Goal: Information Seeking & Learning: Learn about a topic

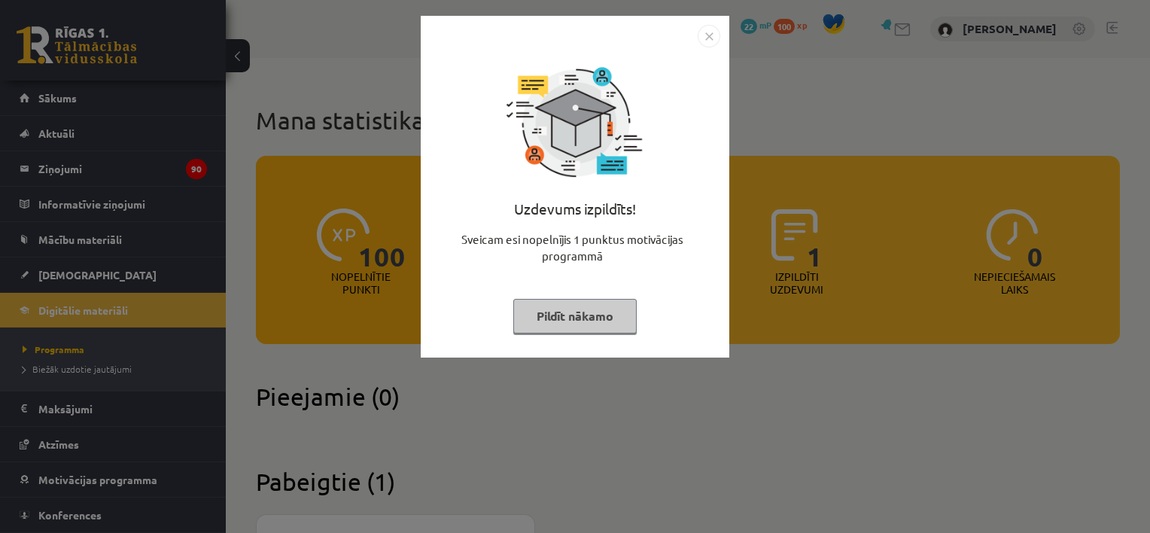
click at [564, 325] on button "Pildīt nākamo" at bounding box center [574, 316] width 123 height 35
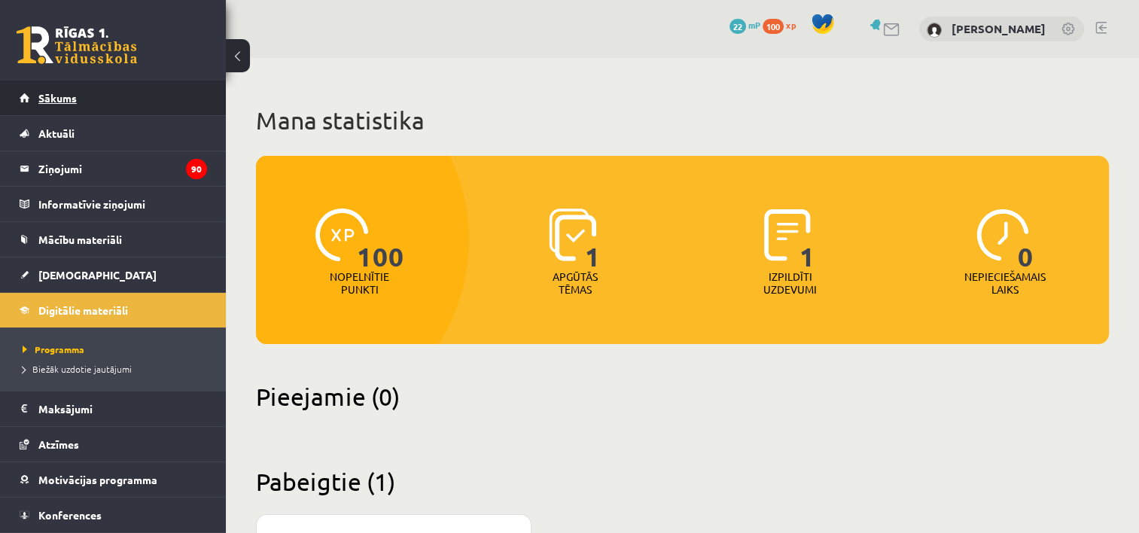
click at [66, 99] on span "Sākums" at bounding box center [57, 98] width 38 height 14
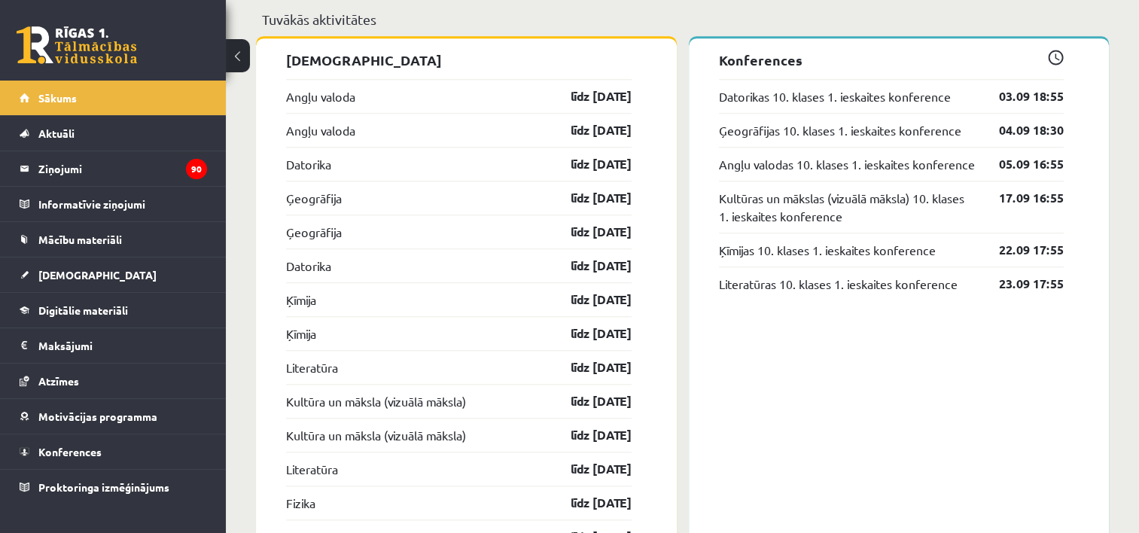
scroll to position [1363, 0]
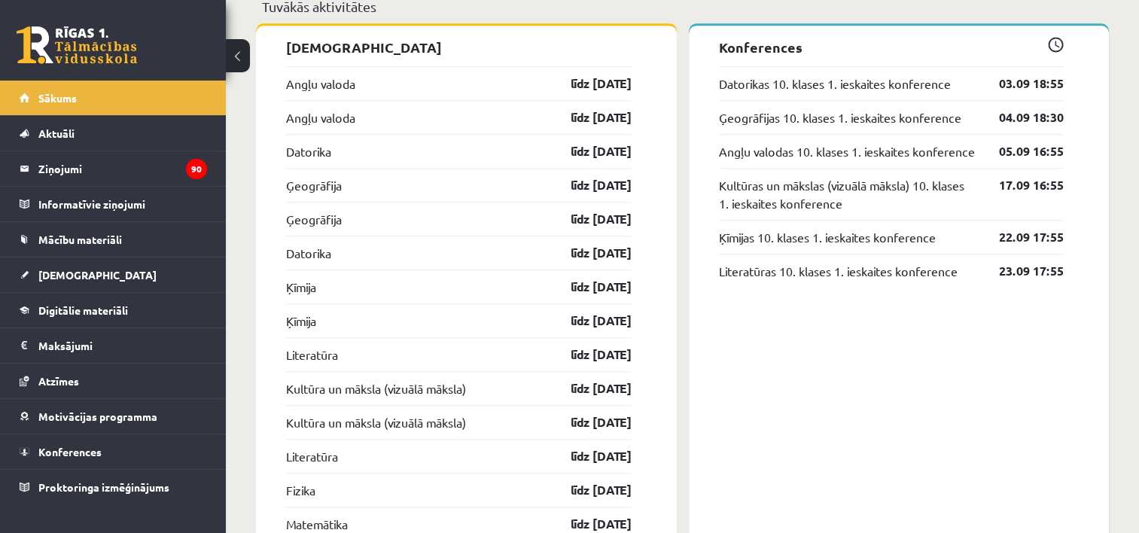
click at [1054, 50] on span at bounding box center [1056, 45] width 16 height 16
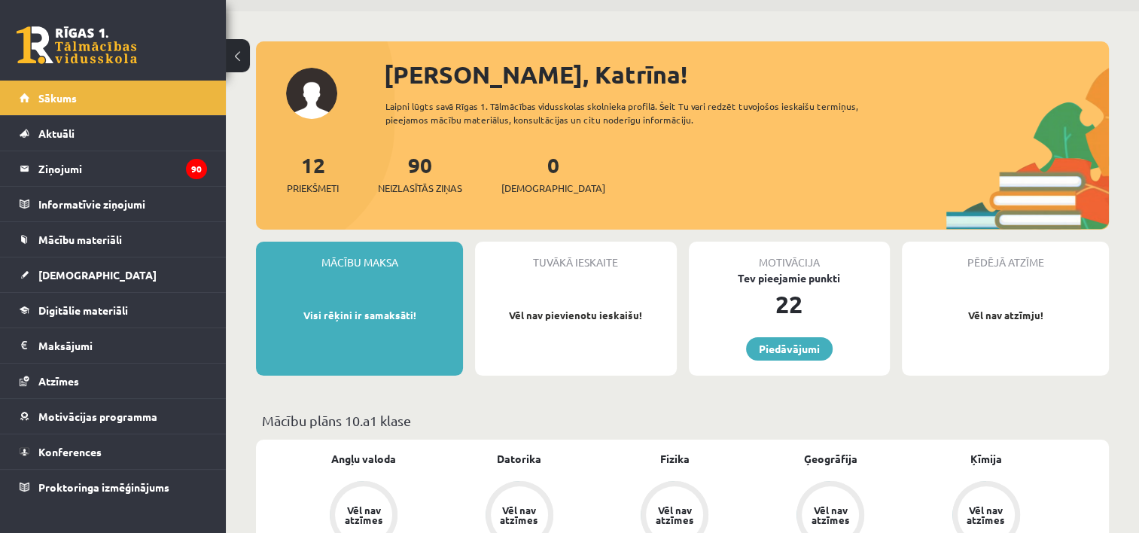
scroll to position [0, 0]
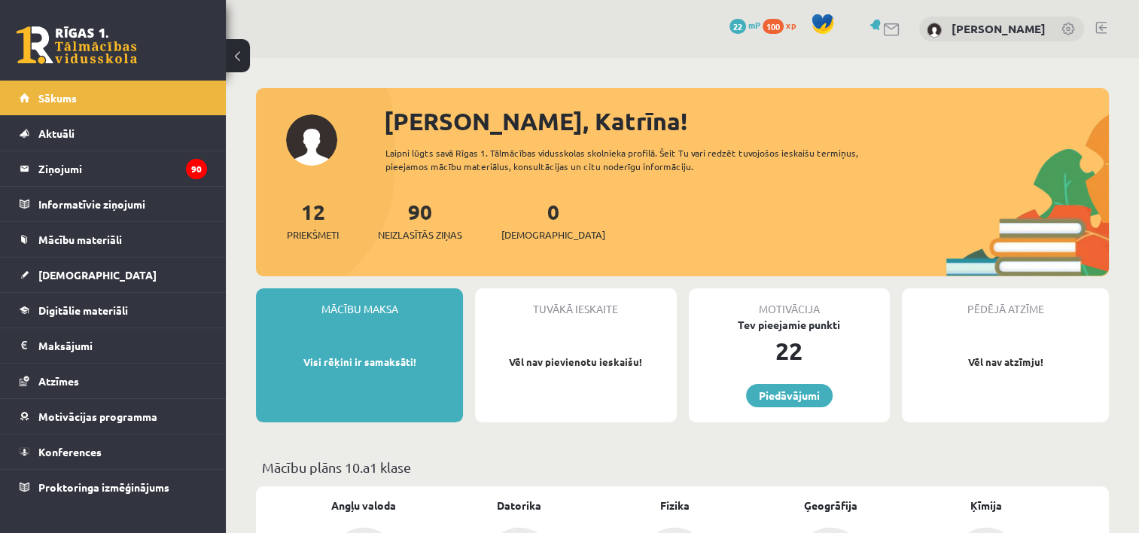
drag, startPoint x: 683, startPoint y: 166, endPoint x: 620, endPoint y: 239, distance: 97.1
click at [620, 239] on div "Sveika, Katrīna! Laipni lūgts savā Rīgas 1. Tālmācības vidusskolas skolnieka pr…" at bounding box center [682, 189] width 853 height 173
click at [620, 239] on div "12 Priekšmeti 90 Neizlasītās ziņas 0 Ieskaites" at bounding box center [682, 236] width 853 height 81
click at [482, 261] on div "12 Priekšmeti 90 Neizlasītās ziņas 0 Ieskaites" at bounding box center [682, 236] width 853 height 81
click at [315, 214] on link "12 Priekšmeti" at bounding box center [313, 220] width 52 height 44
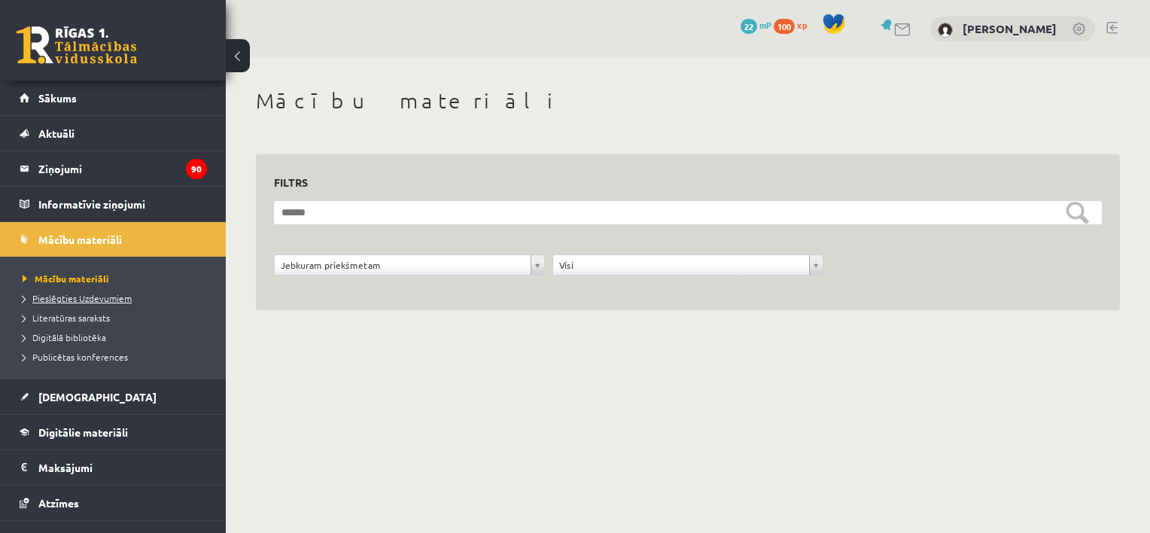
click at [95, 294] on span "Pieslēgties Uzdevumiem" at bounding box center [77, 298] width 109 height 12
click at [75, 293] on span "Pieslēgties Uzdevumiem" at bounding box center [83, 298] width 120 height 12
click at [81, 297] on span "Pieslēgties Uzdevumiem" at bounding box center [83, 298] width 120 height 12
click at [119, 292] on span "Pieslēgties Uzdevumiem" at bounding box center [83, 298] width 120 height 12
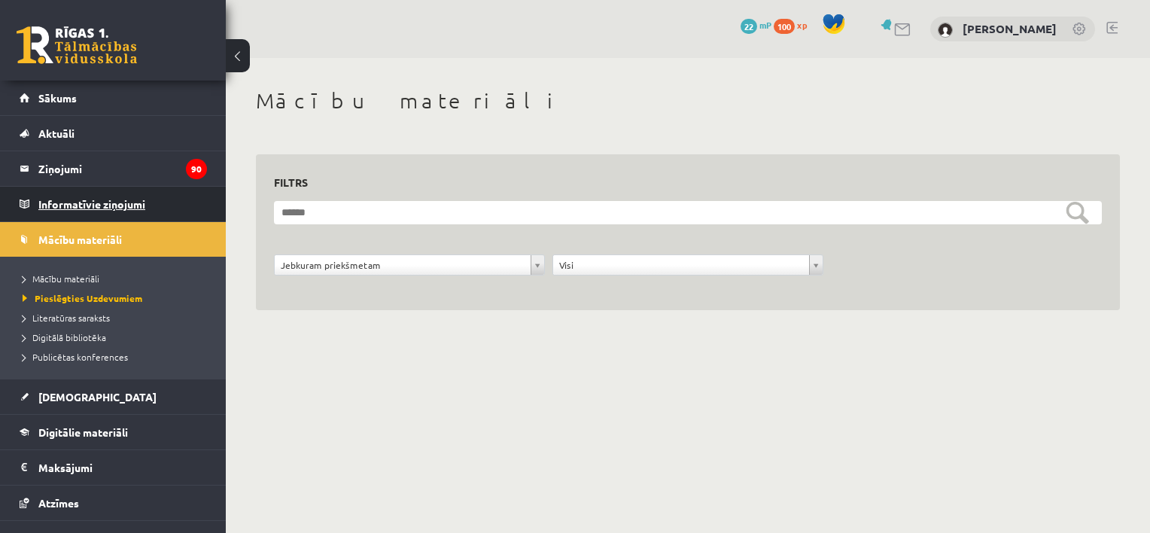
click at [111, 205] on legend "Informatīvie ziņojumi 0" at bounding box center [122, 204] width 169 height 35
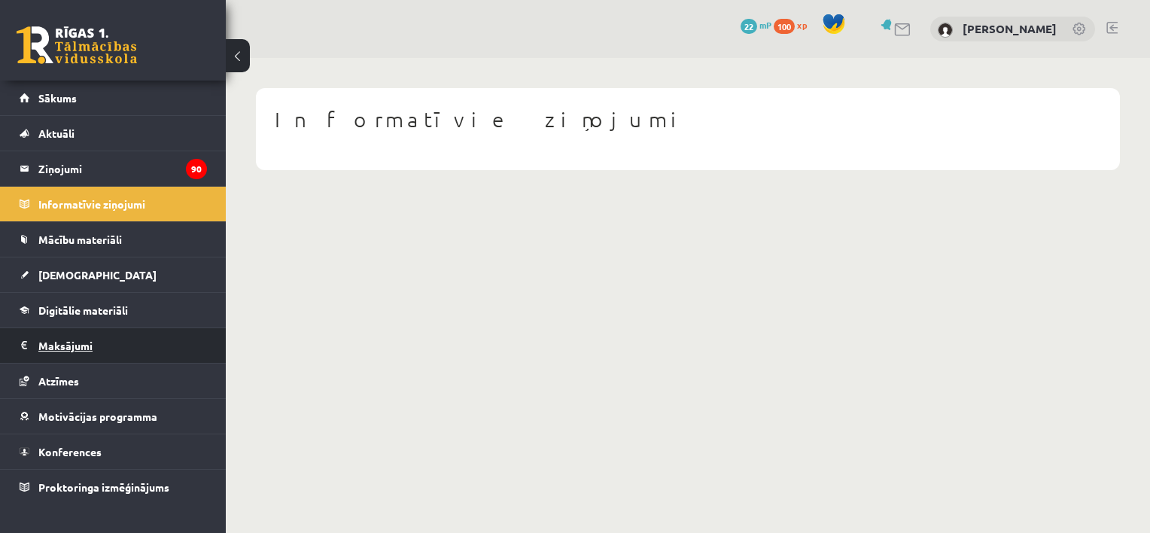
click at [123, 342] on legend "Maksājumi 0" at bounding box center [122, 345] width 169 height 35
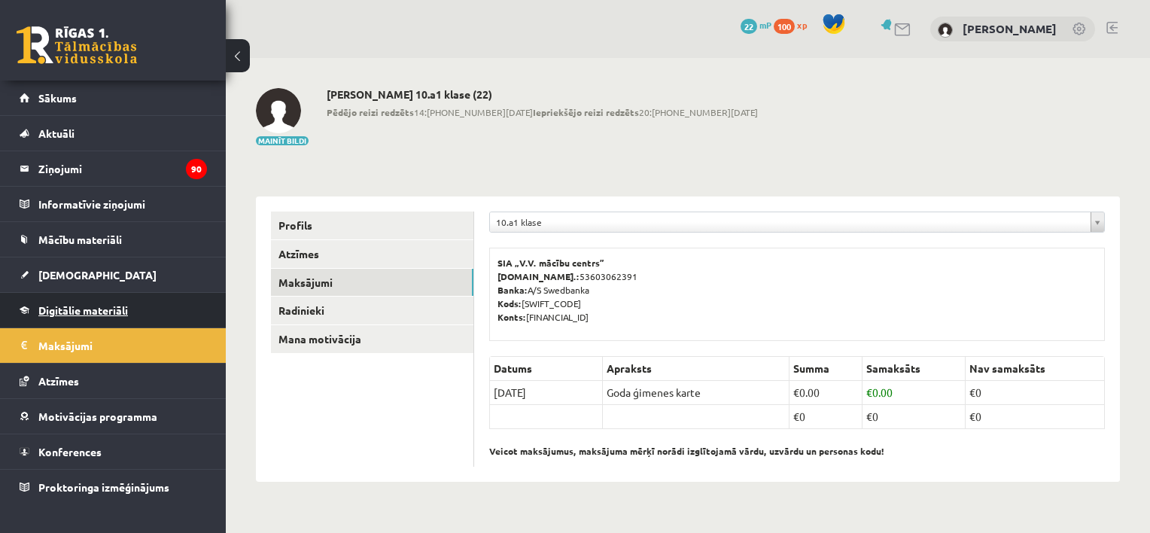
click at [104, 311] on span "Digitālie materiāli" at bounding box center [83, 310] width 90 height 14
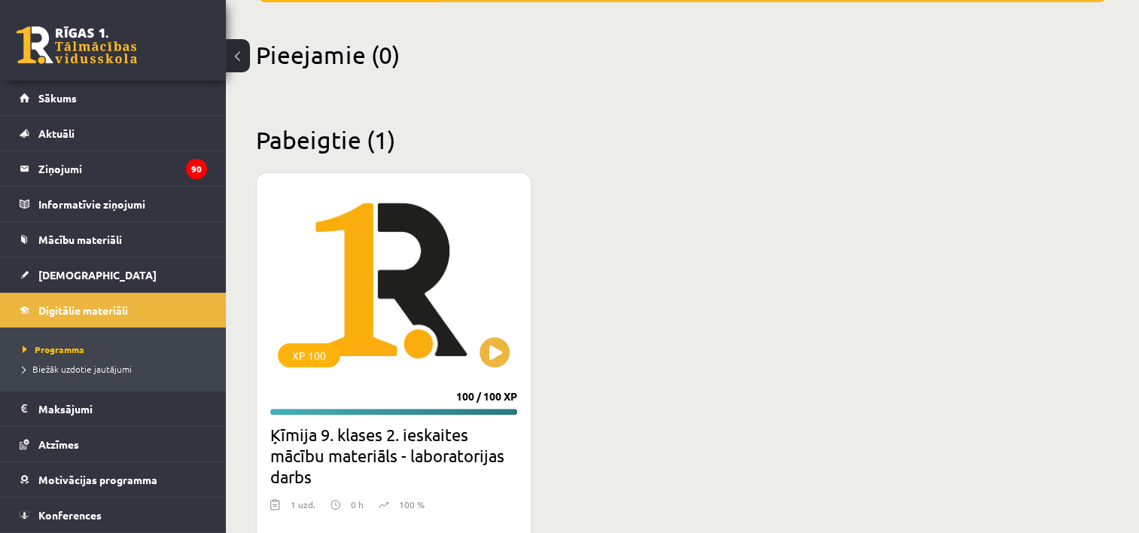
scroll to position [391, 0]
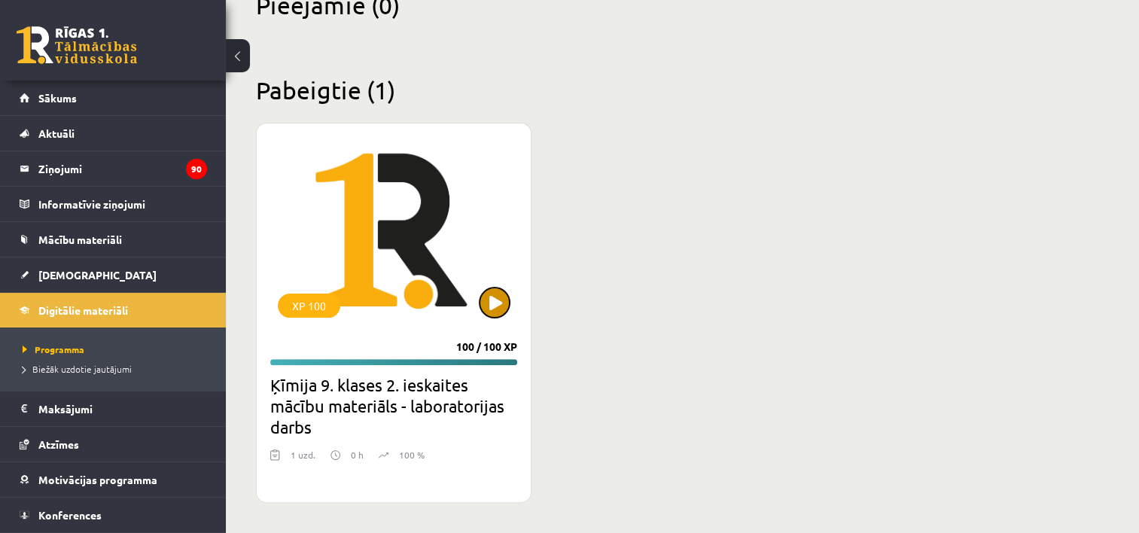
click at [496, 297] on button at bounding box center [494, 302] width 30 height 30
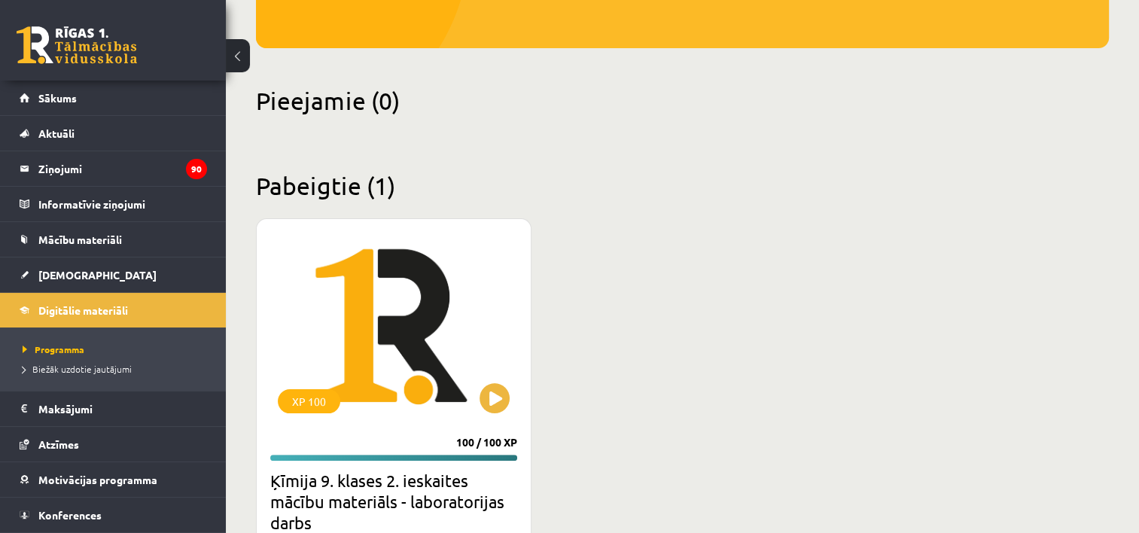
scroll to position [391, 0]
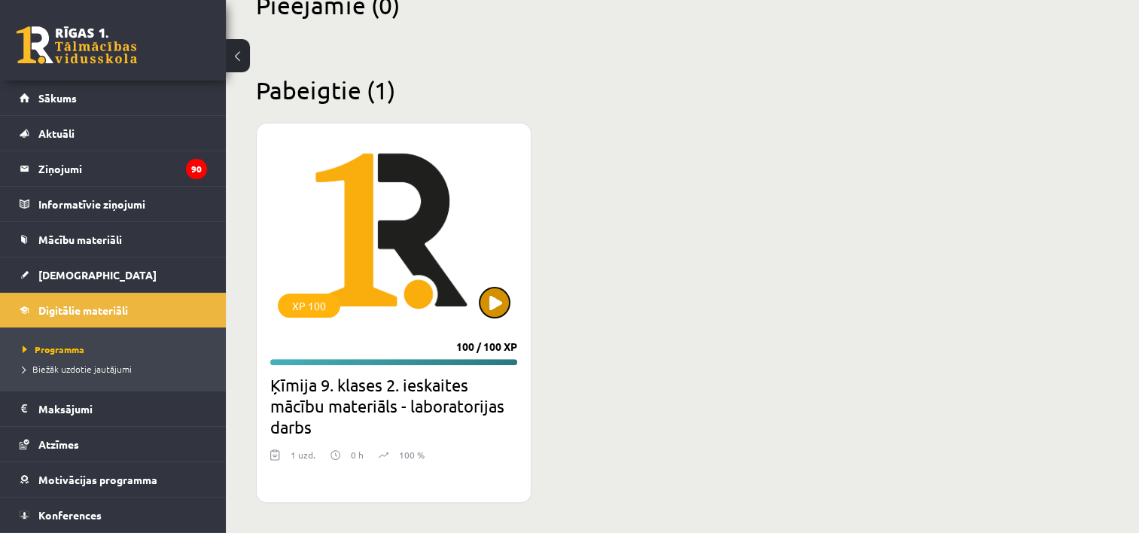
click at [488, 295] on button at bounding box center [494, 302] width 30 height 30
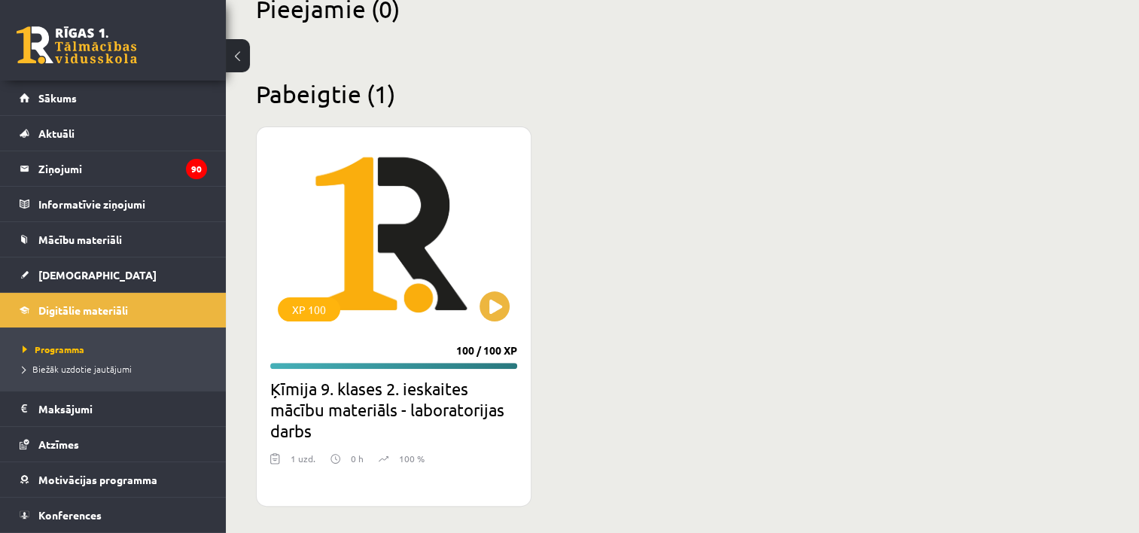
scroll to position [391, 0]
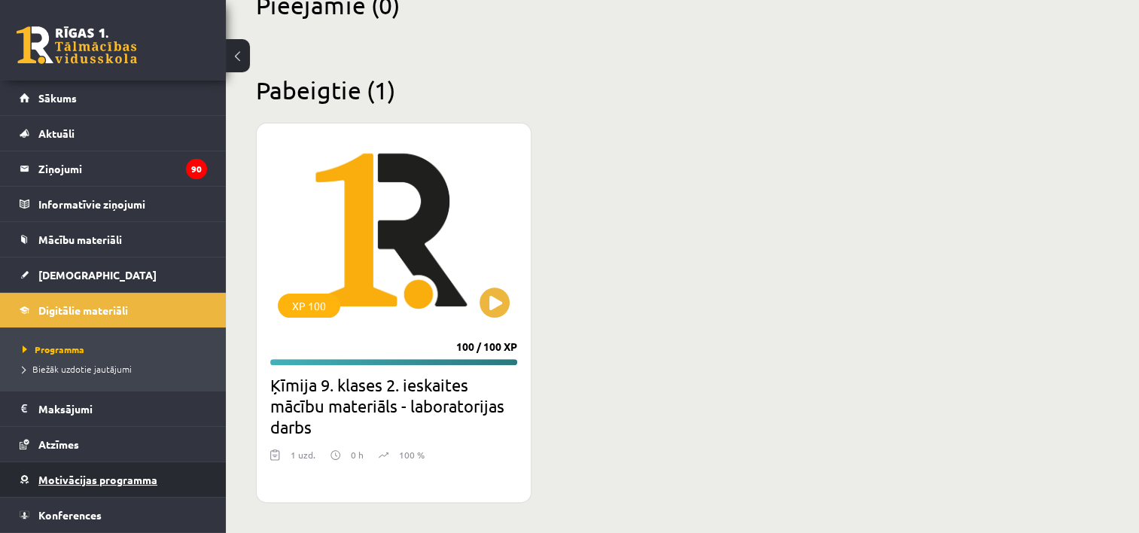
click at [124, 479] on span "Motivācijas programma" at bounding box center [97, 480] width 119 height 14
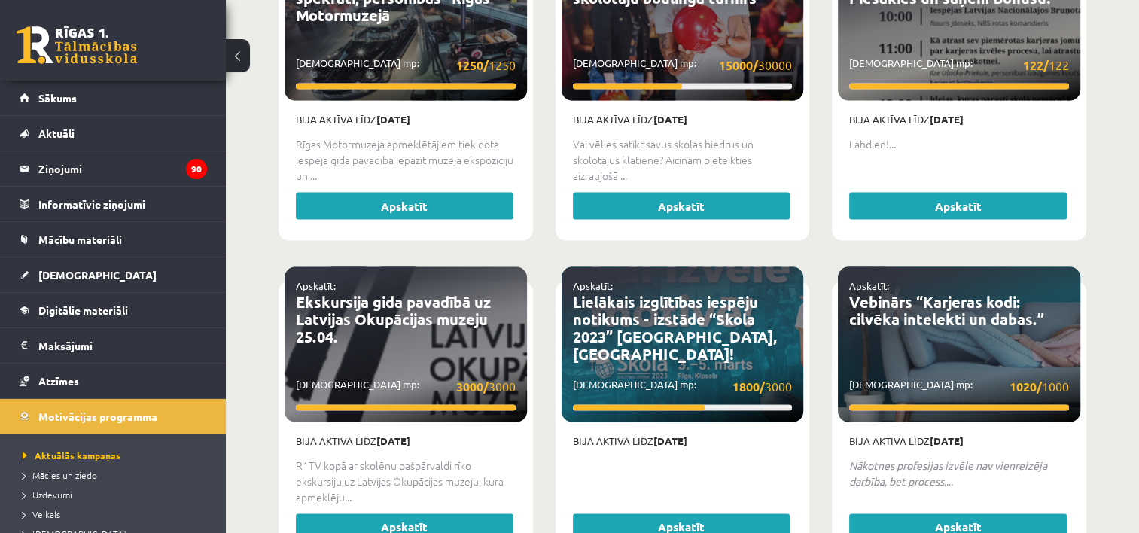
scroll to position [3009, 0]
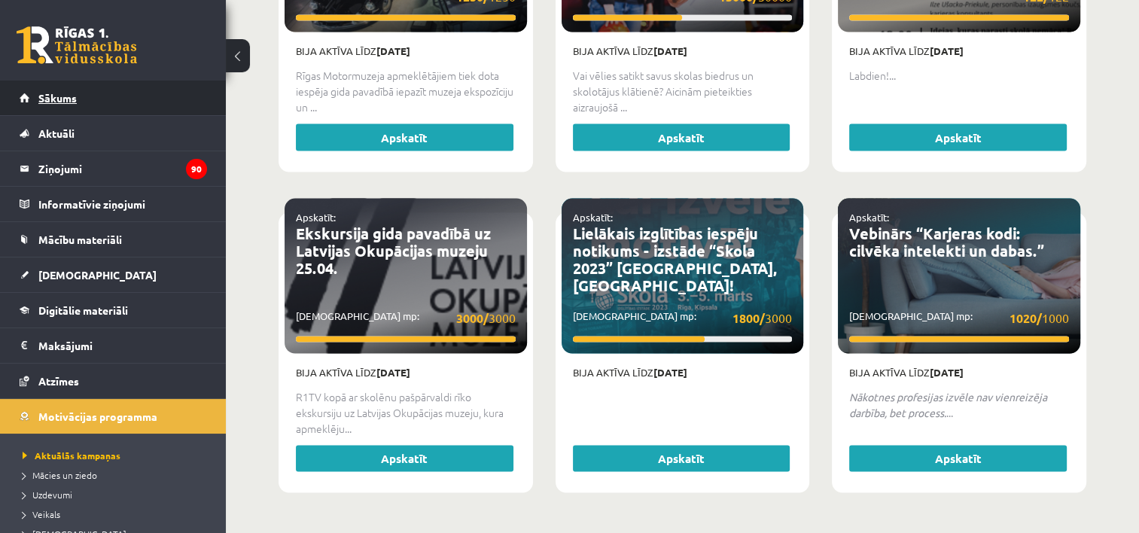
click at [107, 100] on link "Sākums" at bounding box center [113, 98] width 187 height 35
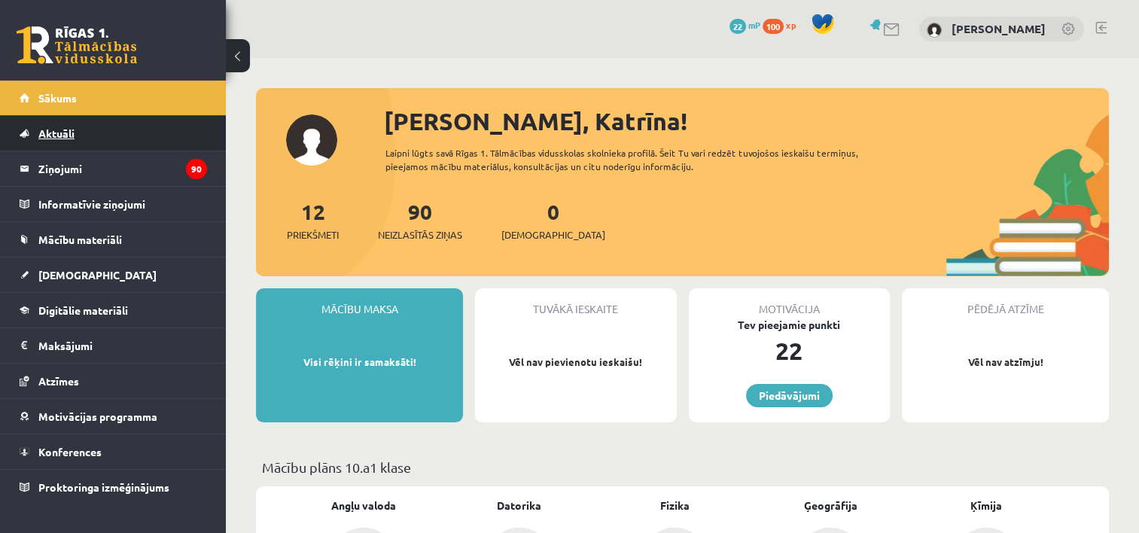
click at [96, 121] on link "Aktuāli" at bounding box center [113, 133] width 187 height 35
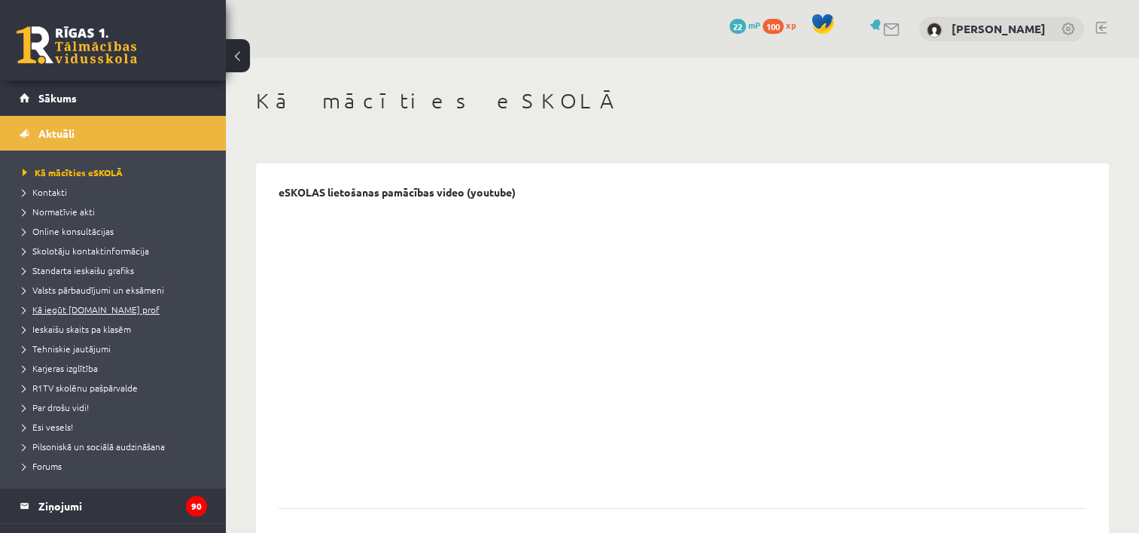
click at [106, 314] on link "Kā iegūt [DOMAIN_NAME] prof" at bounding box center [117, 310] width 188 height 14
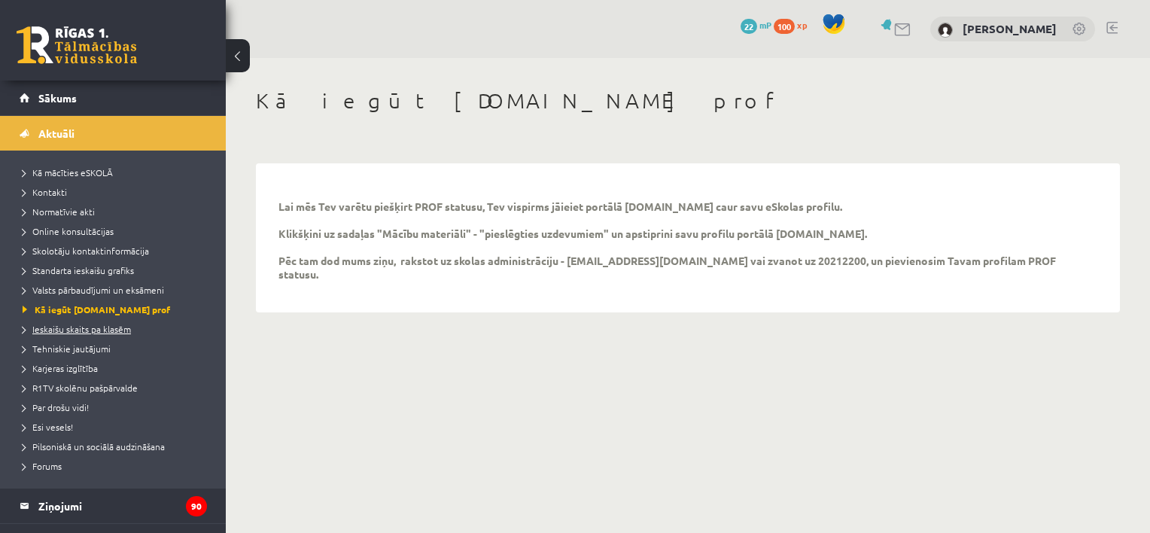
click at [108, 328] on span "Ieskaišu skaits pa klasēm" at bounding box center [77, 329] width 108 height 12
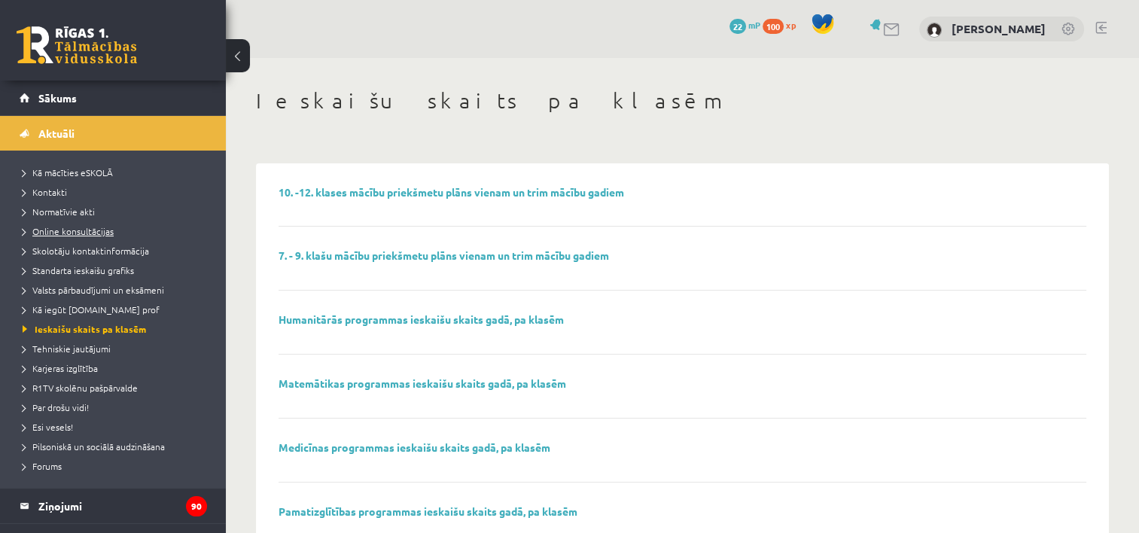
click at [62, 227] on span "Online konsultācijas" at bounding box center [68, 231] width 91 height 12
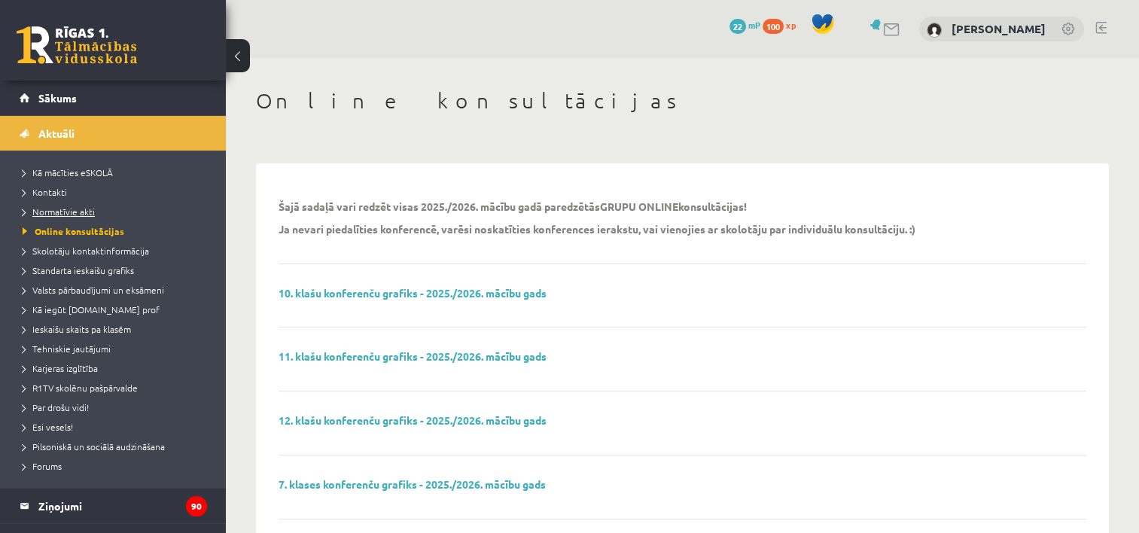
click at [75, 214] on span "Normatīvie akti" at bounding box center [59, 211] width 72 height 12
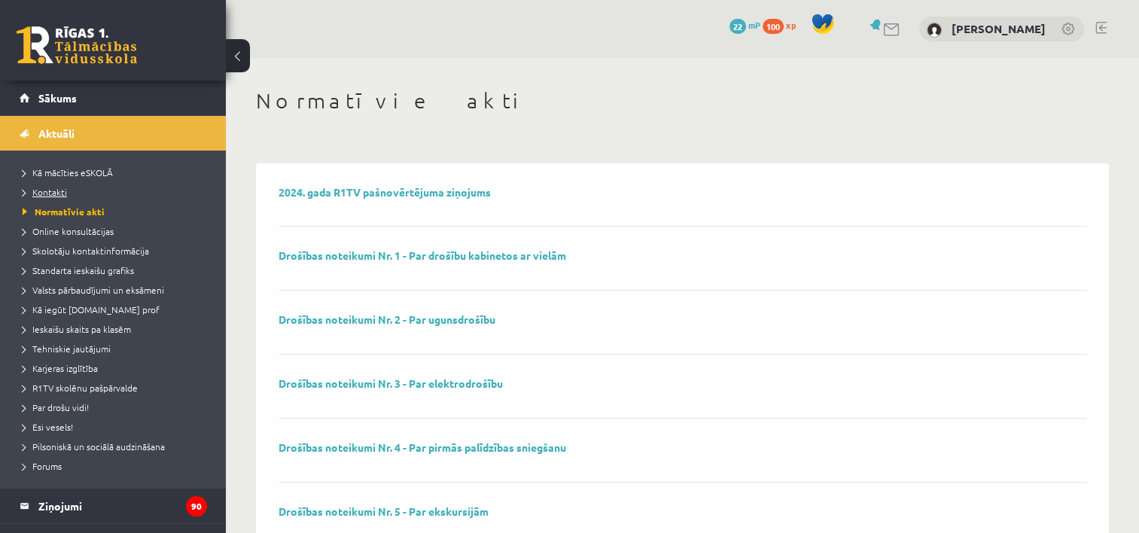
click at [61, 193] on span "Kontakti" at bounding box center [45, 192] width 44 height 12
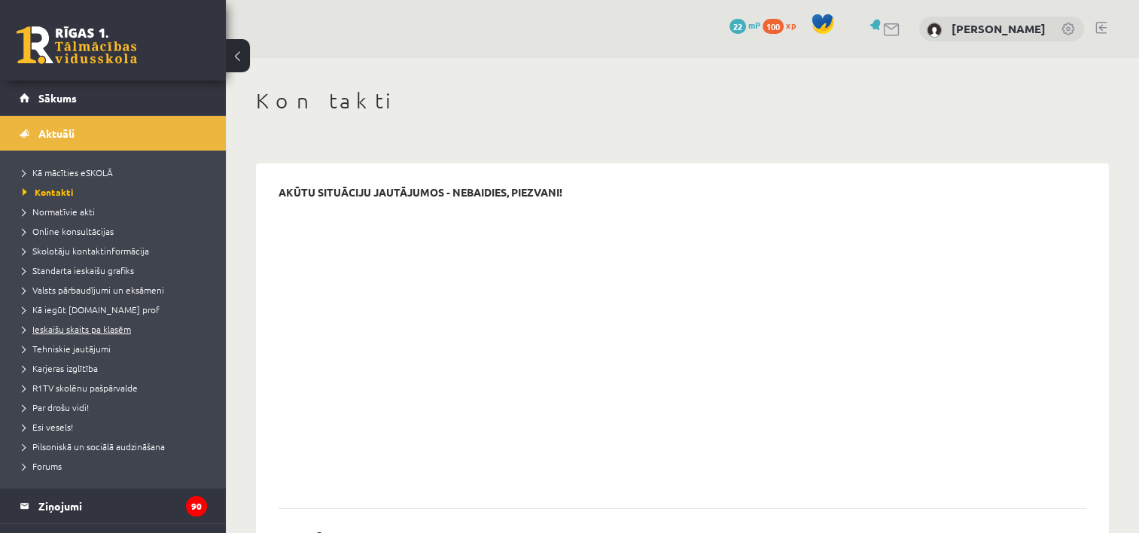
click at [102, 328] on span "Ieskaišu skaits pa klasēm" at bounding box center [77, 329] width 108 height 12
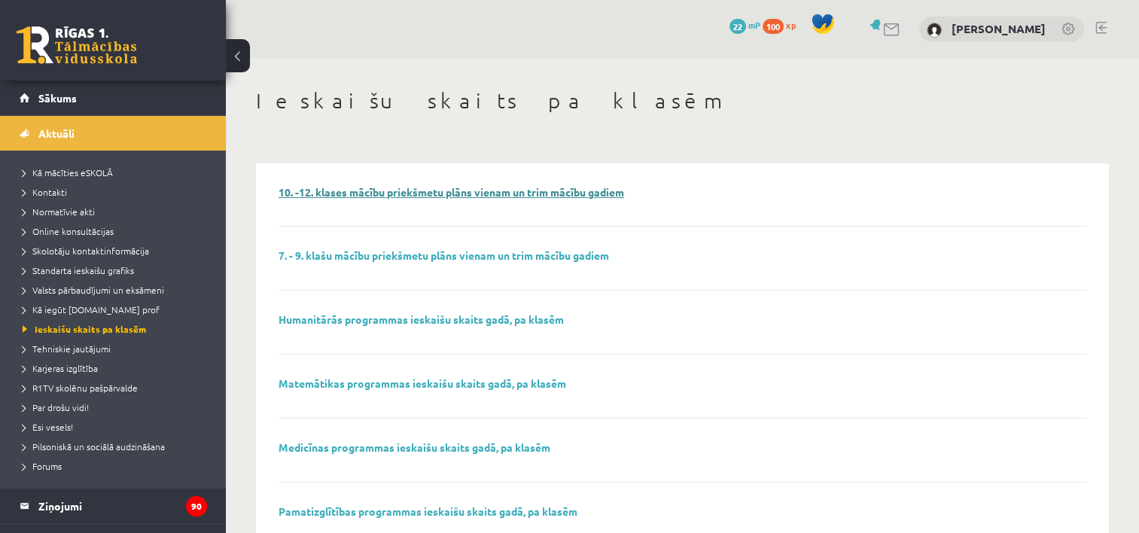
click at [455, 193] on link "10. -12. klases mācību priekšmetu plāns vienam un trim mācību gadiem" at bounding box center [450, 192] width 345 height 14
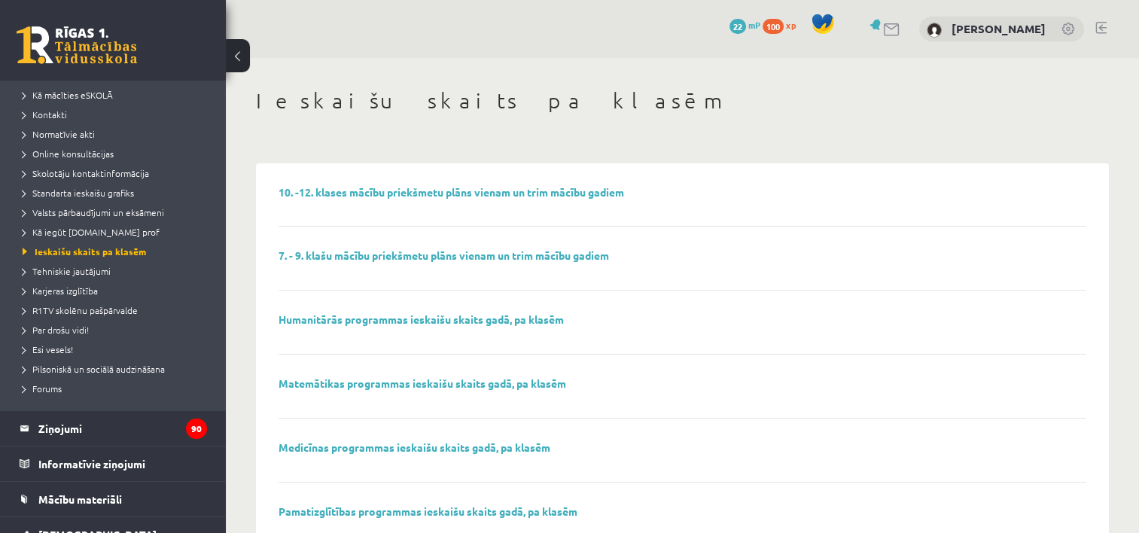
scroll to position [149, 0]
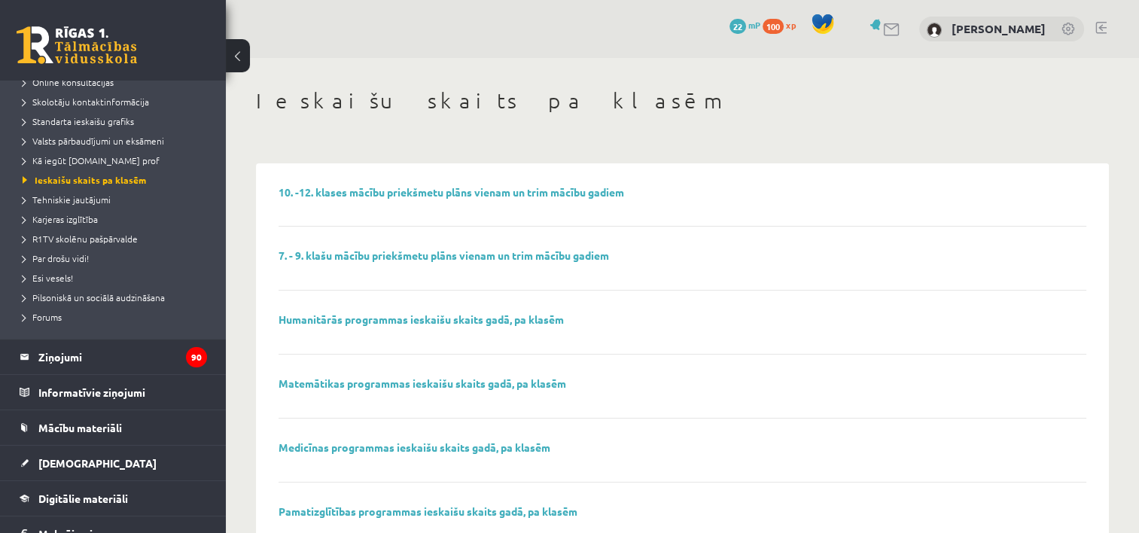
drag, startPoint x: 208, startPoint y: 274, endPoint x: 220, endPoint y: 283, distance: 14.5
click at [220, 283] on div "Katrīna Jirgena Sākums Aktuāli Kā mācīties eSKOLĀ Kontakti Normatīvie akti Onli…" at bounding box center [113, 307] width 226 height 452
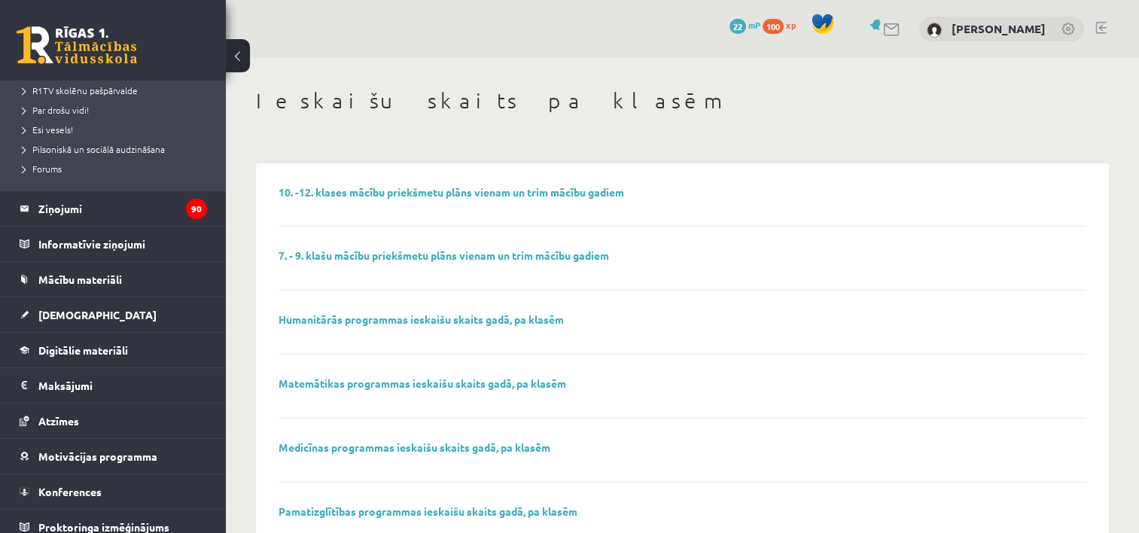
scroll to position [307, 0]
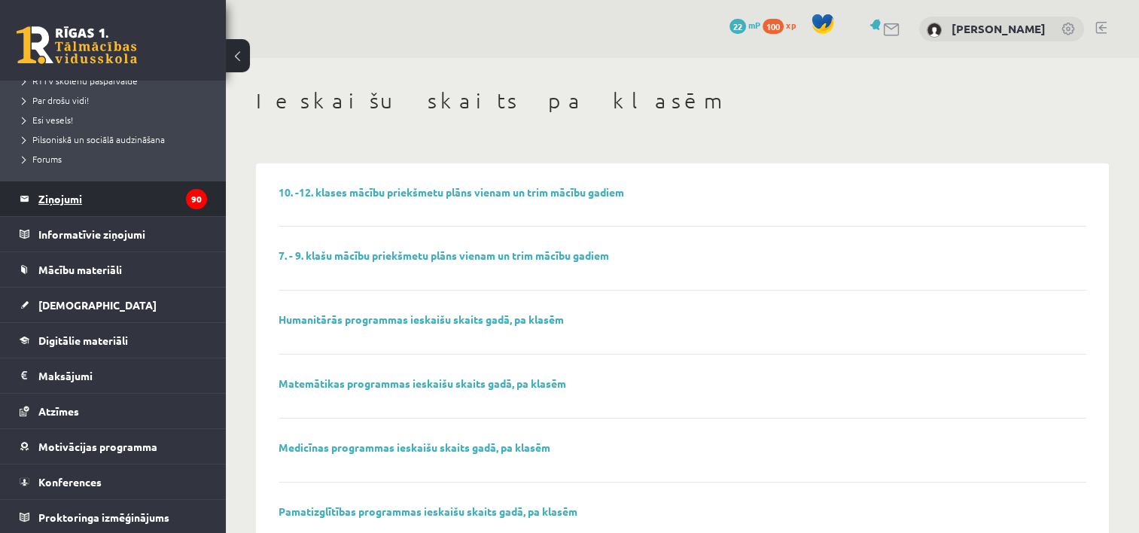
click at [90, 212] on legend "Ziņojumi 90" at bounding box center [122, 198] width 169 height 35
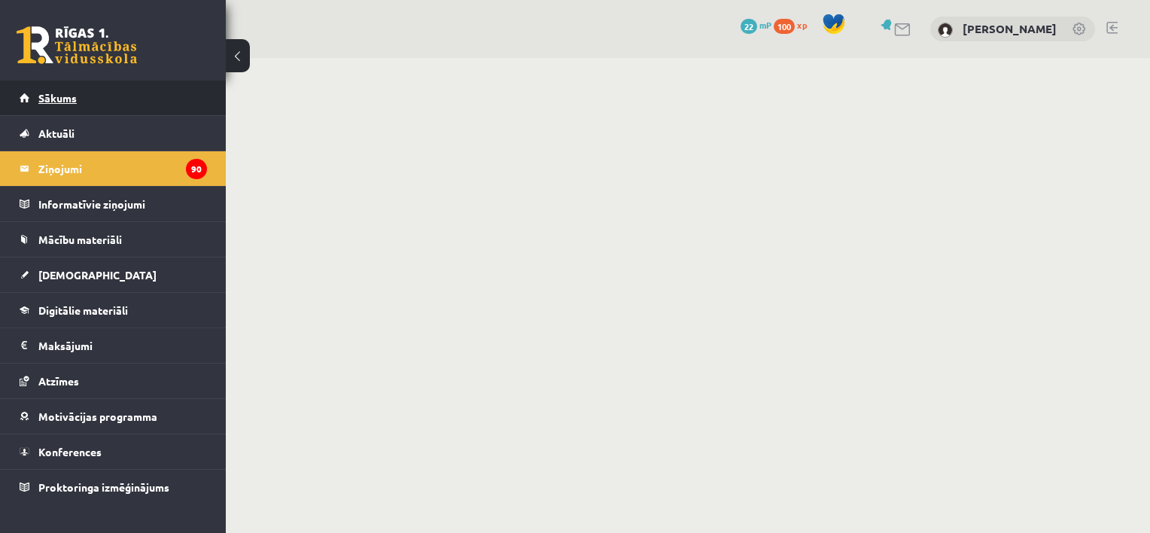
click at [84, 112] on link "Sākums" at bounding box center [113, 98] width 187 height 35
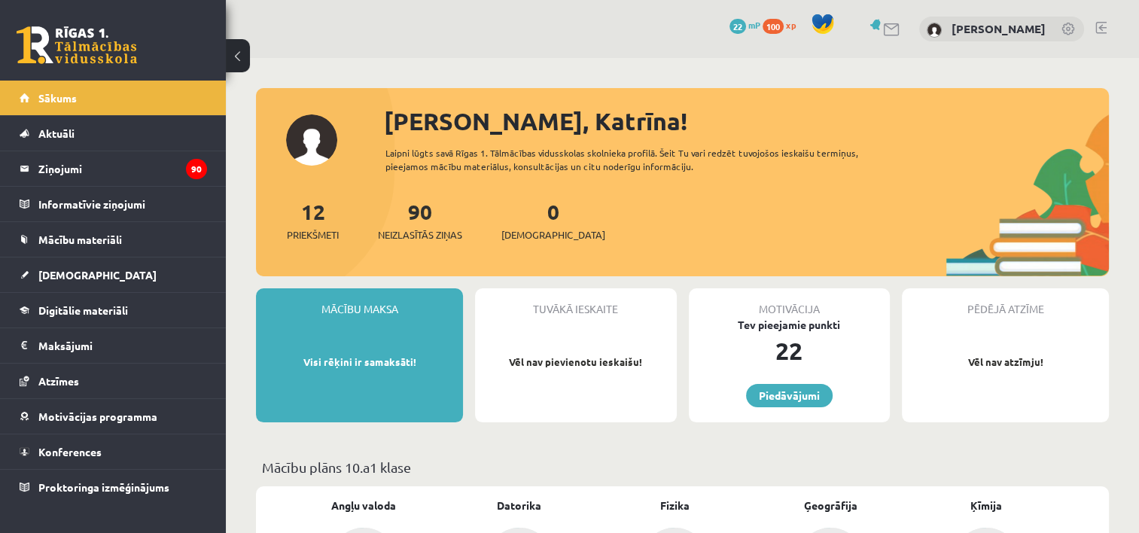
click at [236, 58] on button at bounding box center [238, 55] width 24 height 33
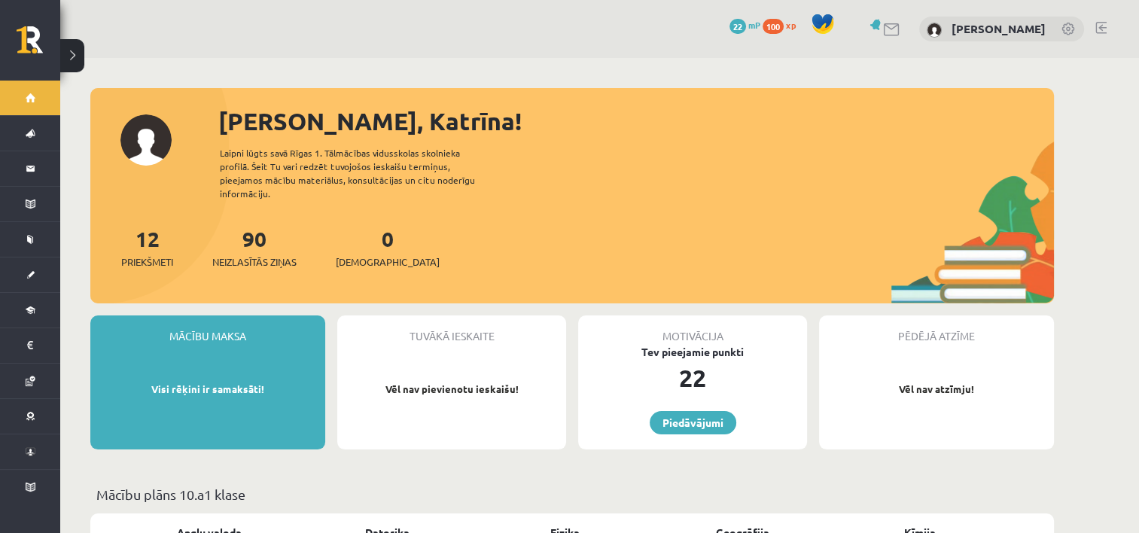
click at [79, 53] on button at bounding box center [72, 55] width 24 height 33
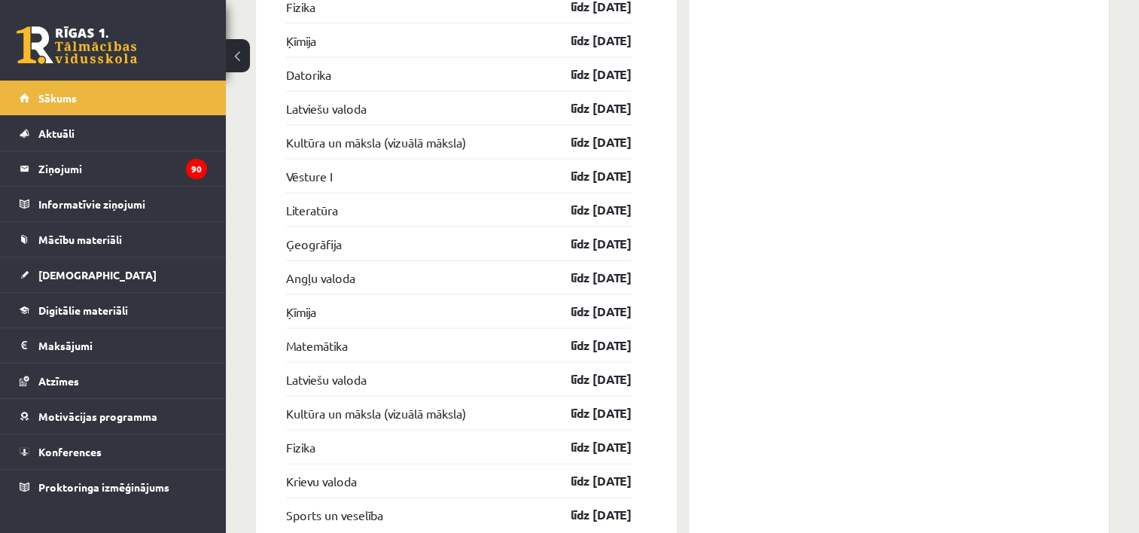
scroll to position [2981, 0]
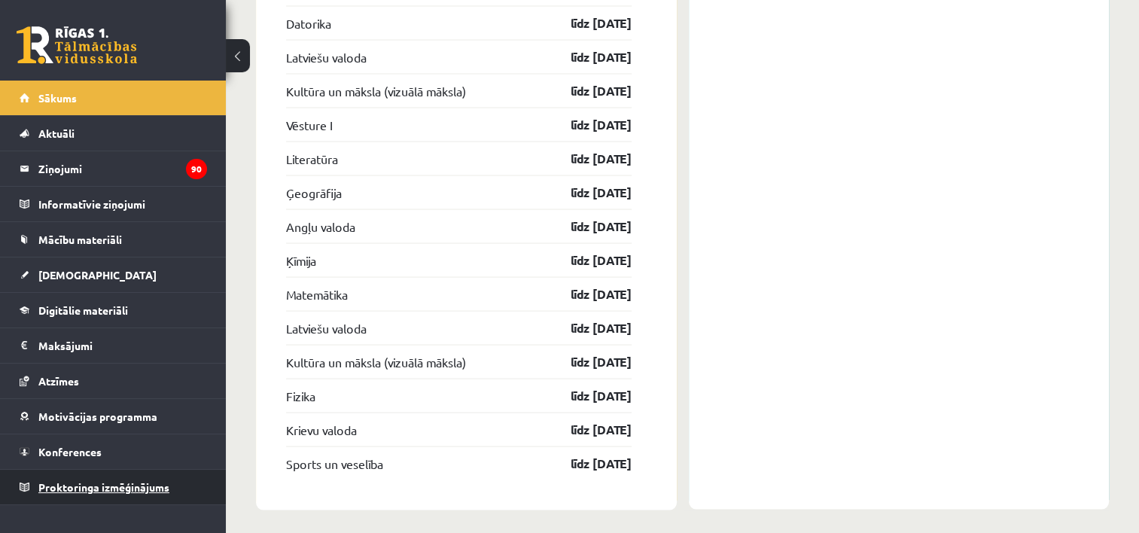
click at [141, 482] on span "Proktoringa izmēģinājums" at bounding box center [103, 487] width 131 height 14
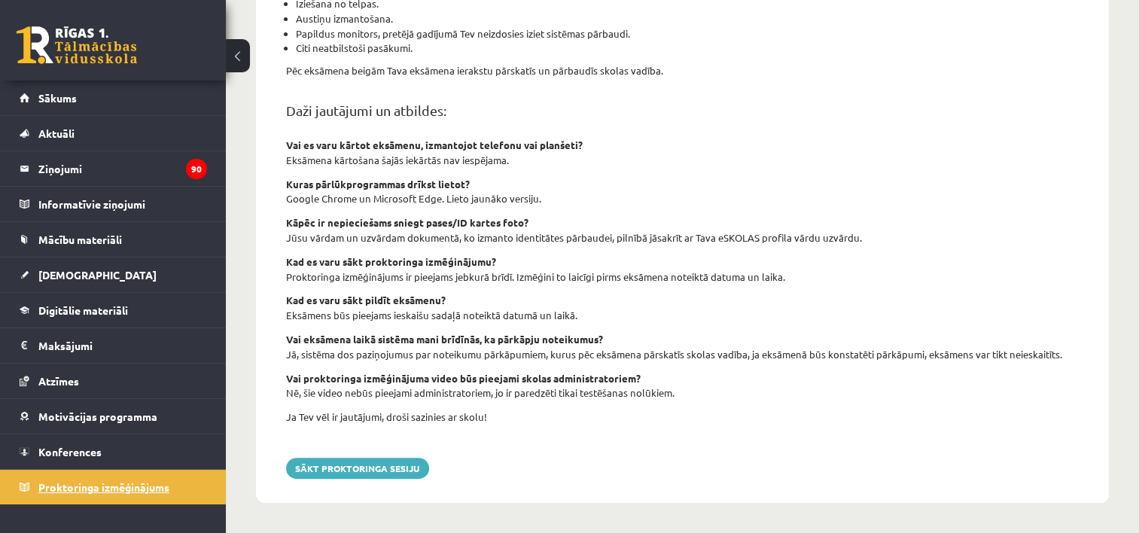
scroll to position [536, 0]
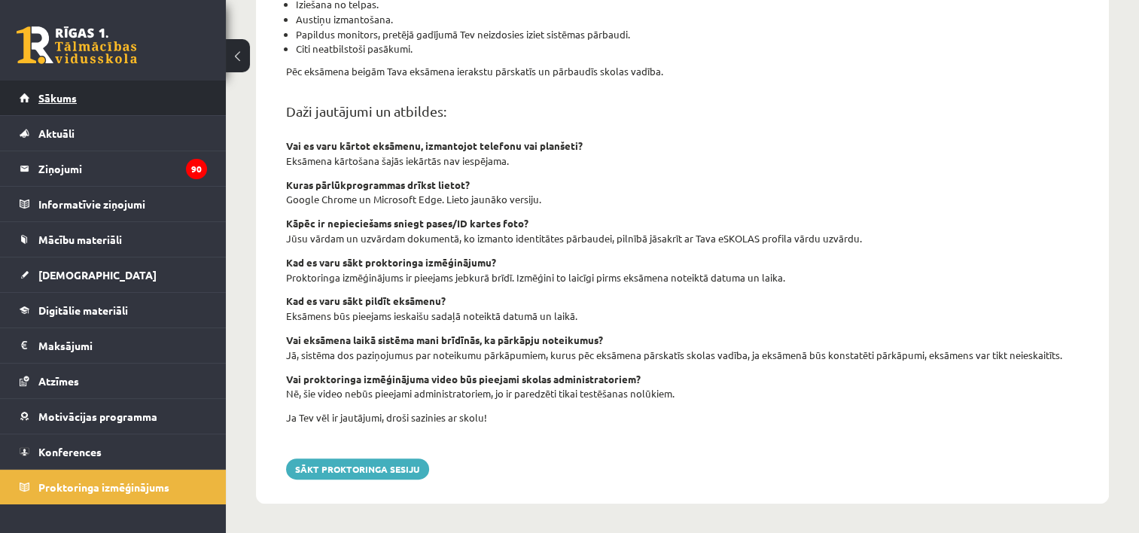
click at [105, 93] on link "Sākums" at bounding box center [113, 98] width 187 height 35
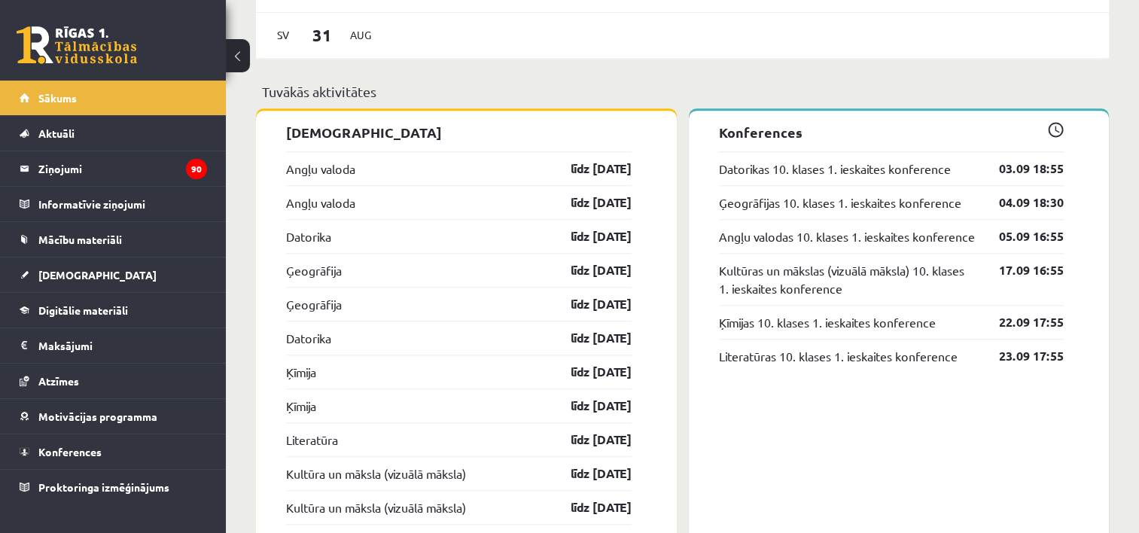
scroll to position [1240, 0]
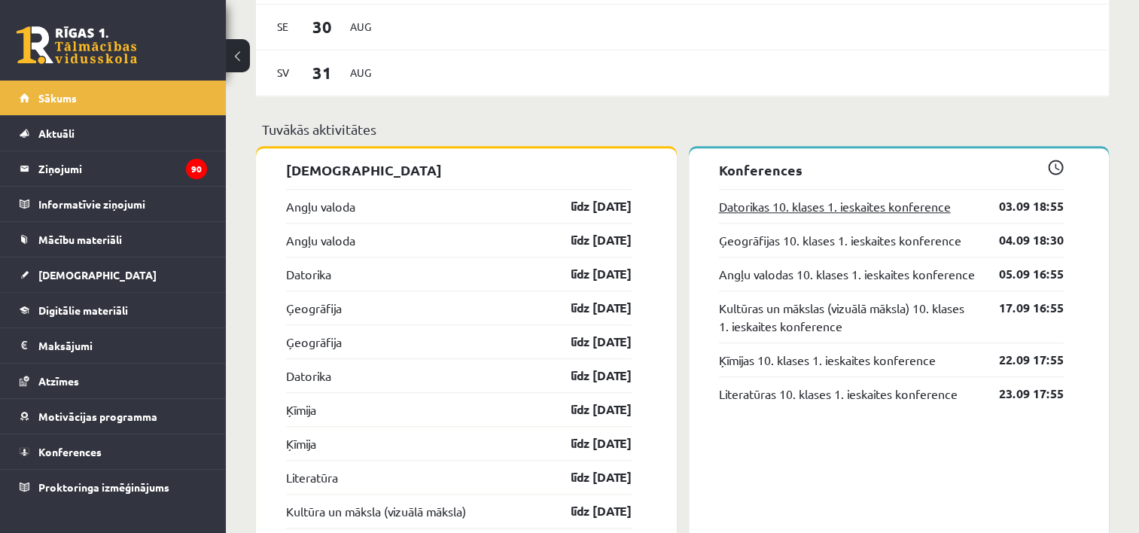
click at [767, 204] on link "Datorikas 10. klases 1. ieskaites konference" at bounding box center [835, 206] width 232 height 18
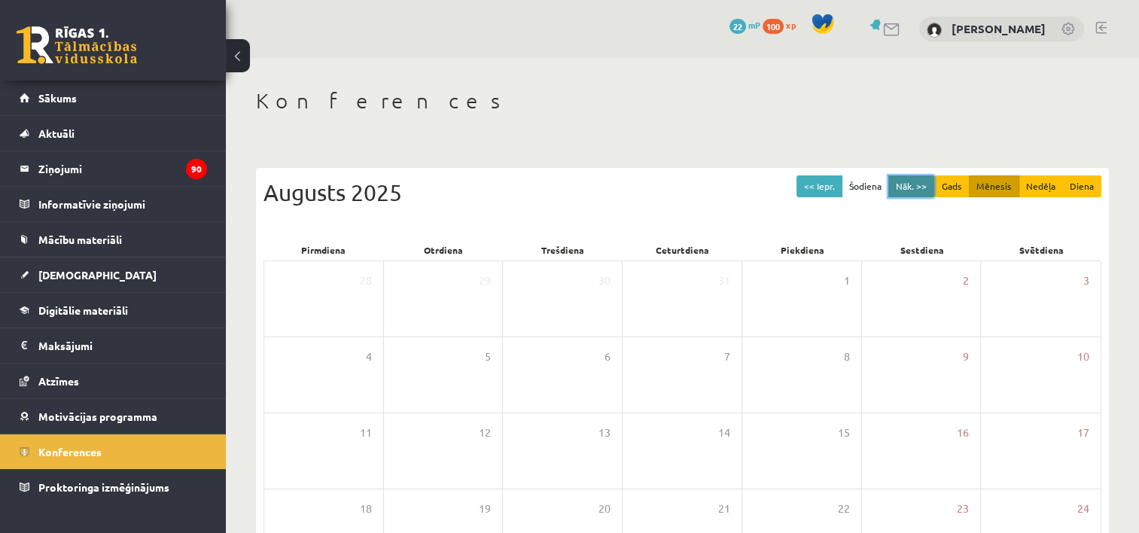
click at [919, 193] on button "Nāk. >>" at bounding box center [911, 186] width 46 height 22
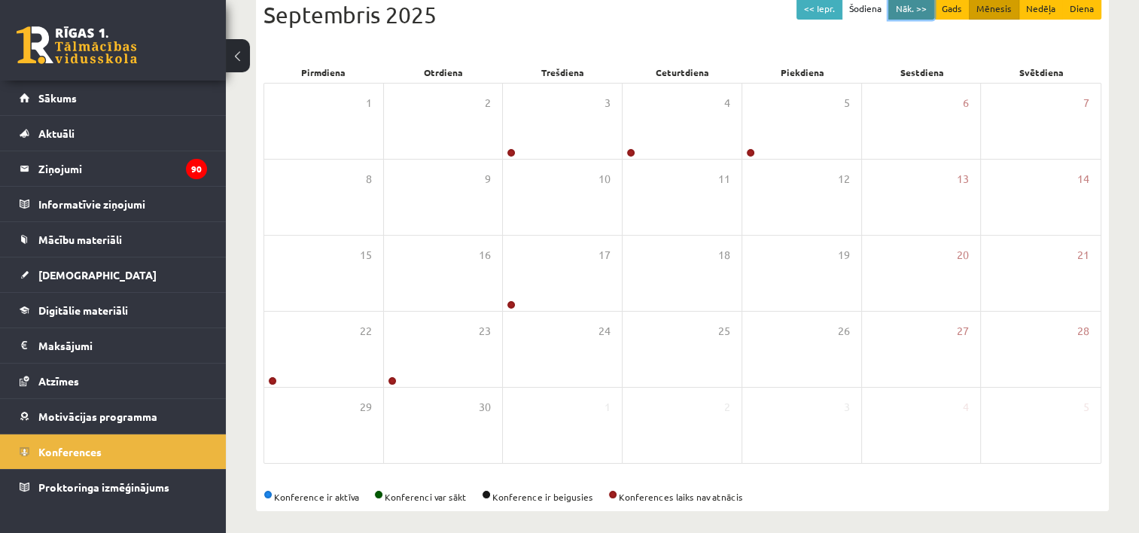
scroll to position [185, 0]
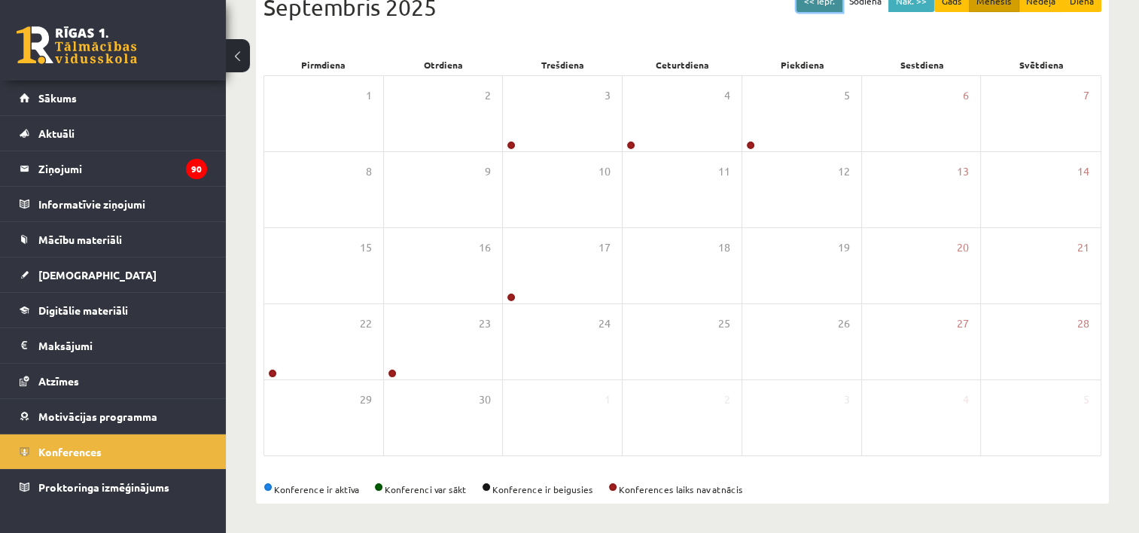
click at [834, 8] on button "<< Iepr." at bounding box center [819, 1] width 46 height 22
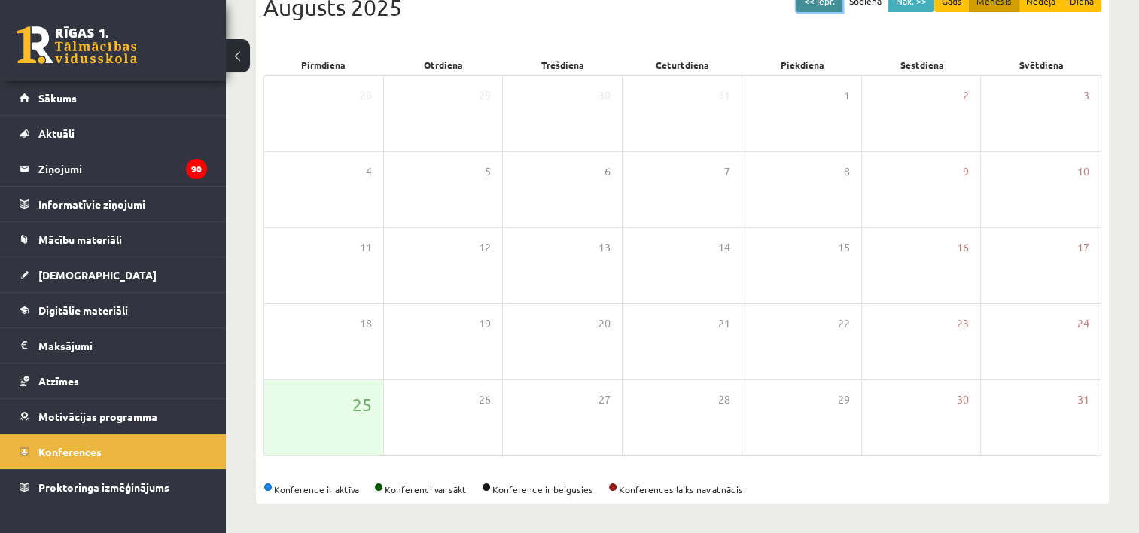
click at [834, 8] on button "<< Iepr." at bounding box center [819, 1] width 46 height 22
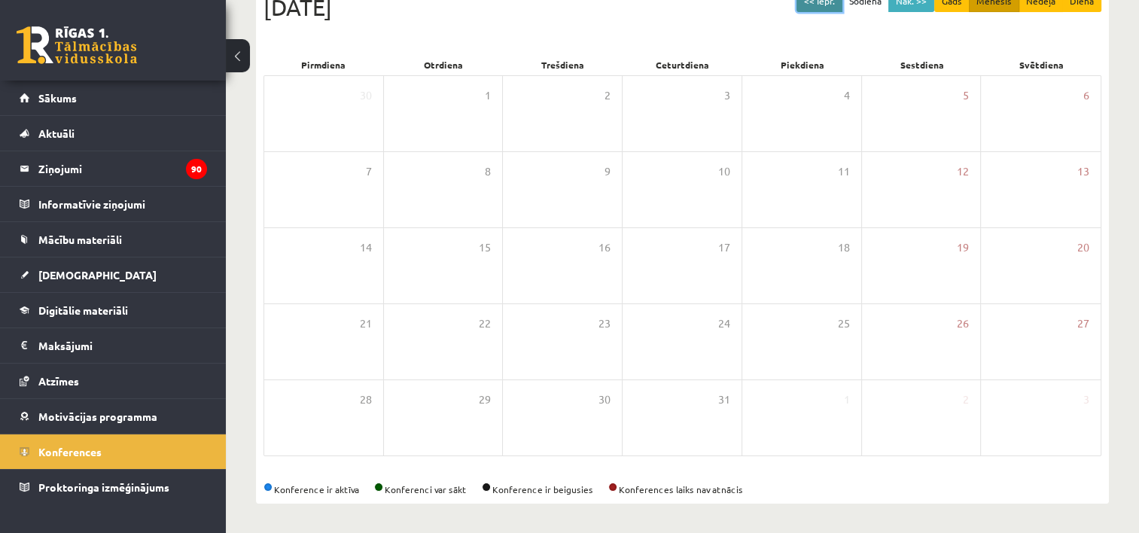
click at [834, 8] on button "<< Iepr." at bounding box center [819, 1] width 46 height 22
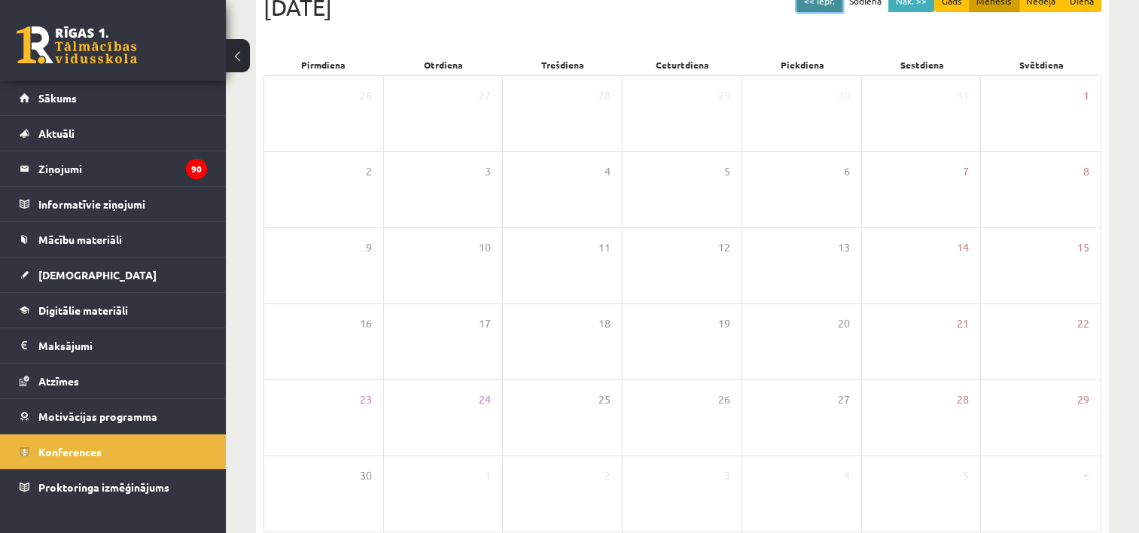
click at [834, 8] on button "<< Iepr." at bounding box center [819, 1] width 46 height 22
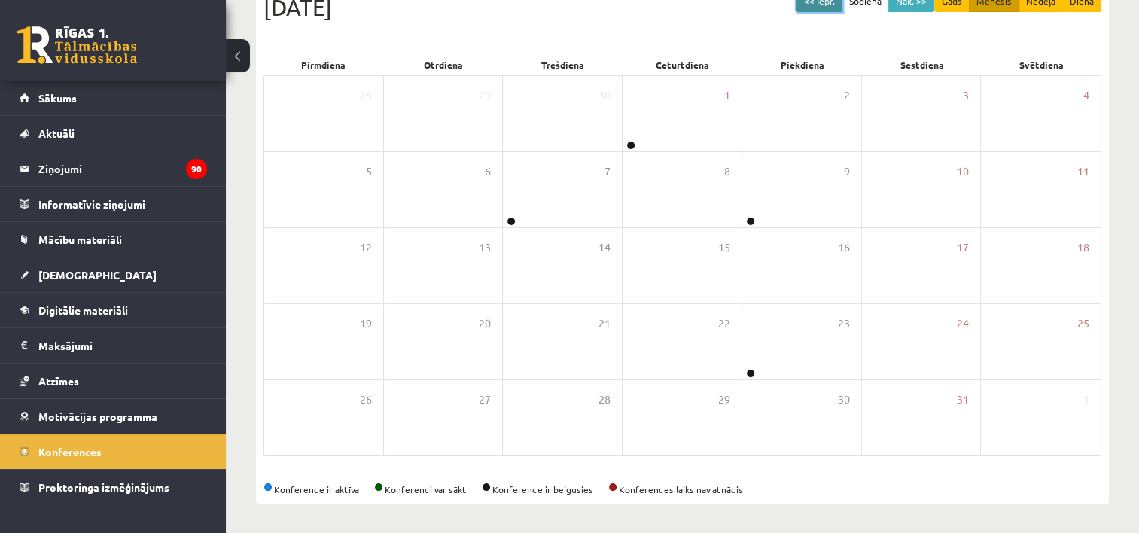
click at [834, 8] on button "<< Iepr." at bounding box center [819, 1] width 46 height 22
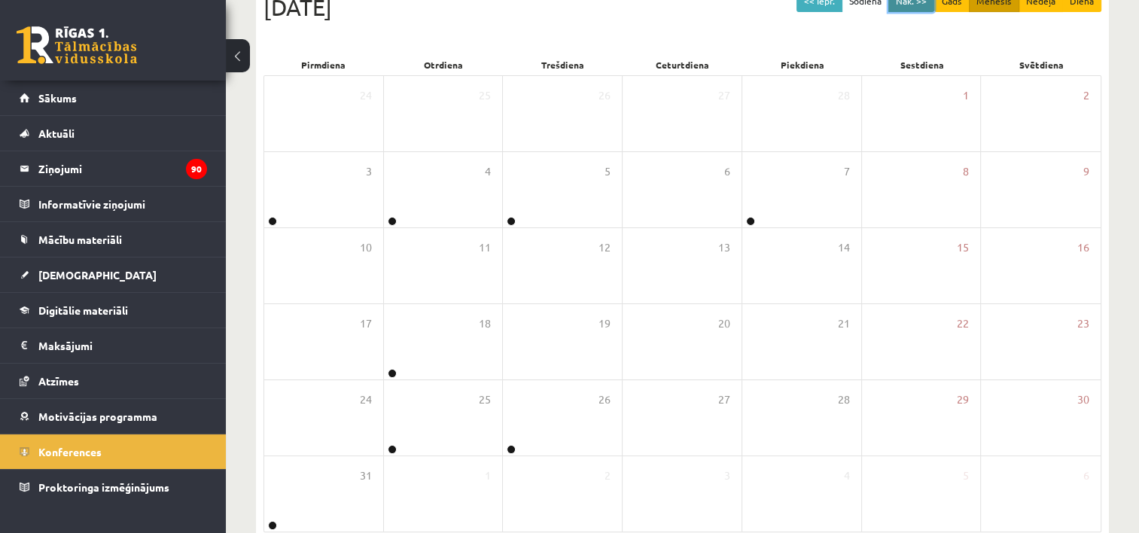
click at [914, 1] on button "Nāk. >>" at bounding box center [911, 1] width 46 height 22
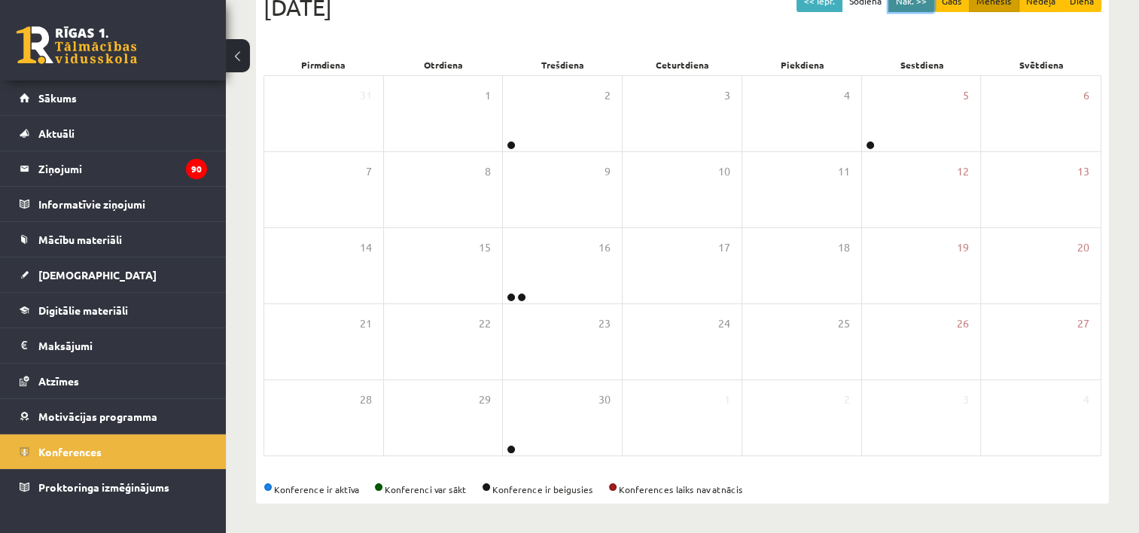
click at [914, 1] on button "Nāk. >>" at bounding box center [911, 1] width 46 height 22
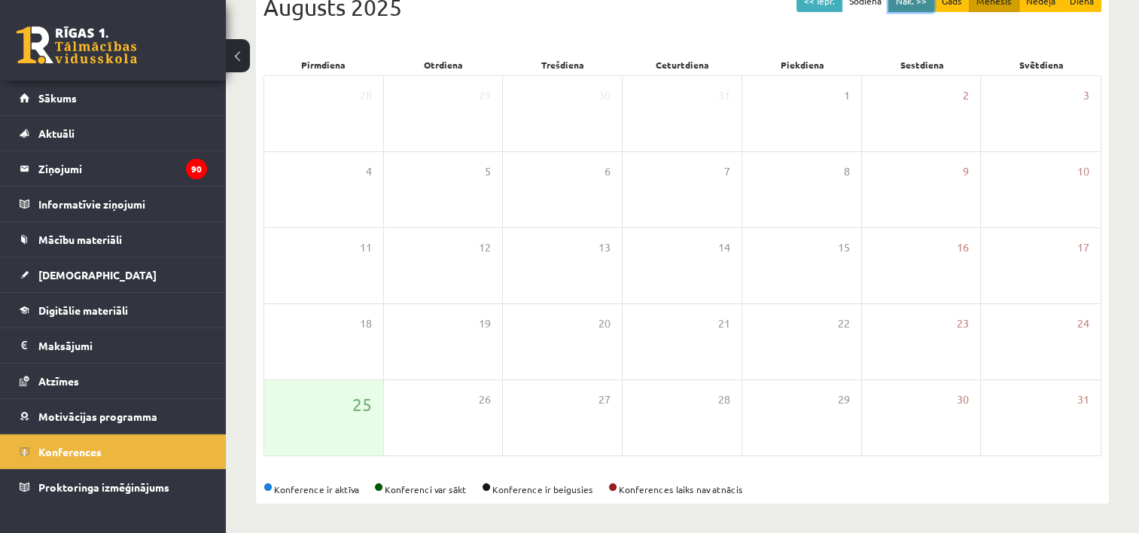
click at [914, 1] on button "Nāk. >>" at bounding box center [911, 1] width 46 height 22
